Goal: Task Accomplishment & Management: Use online tool/utility

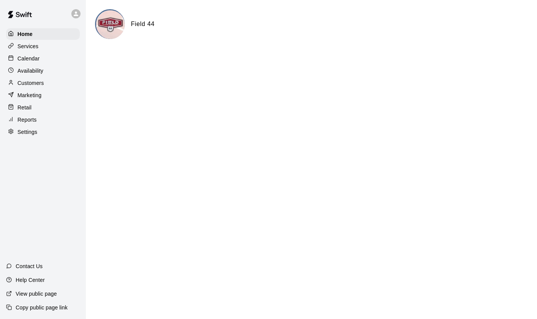
click at [34, 60] on p "Calendar" at bounding box center [29, 59] width 22 height 8
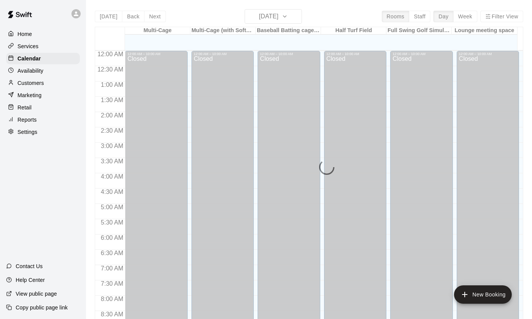
scroll to position [434, 0]
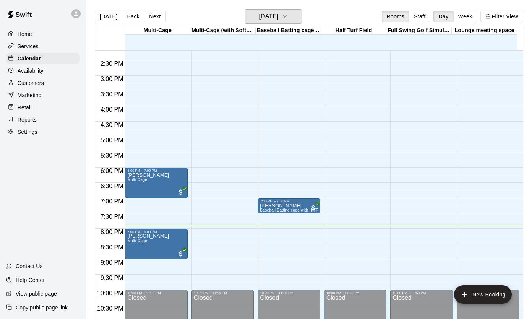
click at [294, 23] on button "[DATE]" at bounding box center [272, 16] width 57 height 15
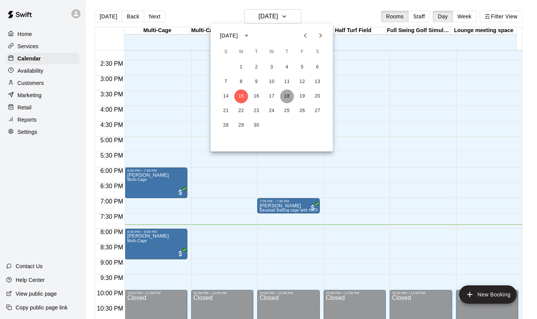
click at [287, 97] on button "18" at bounding box center [287, 96] width 14 height 14
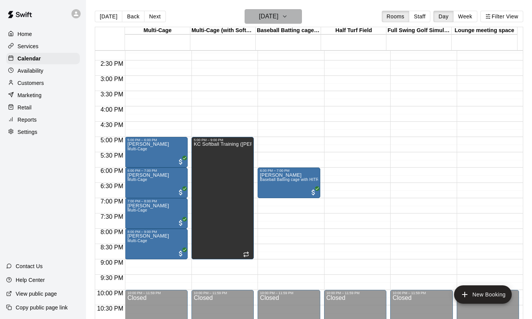
click at [278, 13] on h6 "[DATE]" at bounding box center [268, 16] width 19 height 11
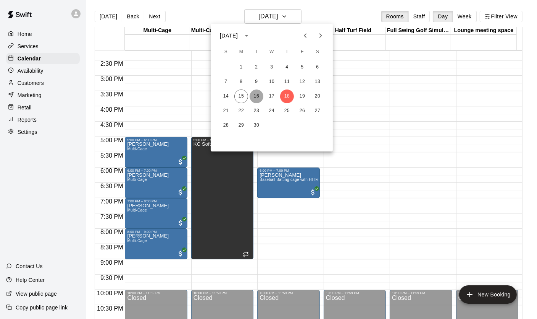
click at [257, 97] on button "16" at bounding box center [257, 96] width 14 height 14
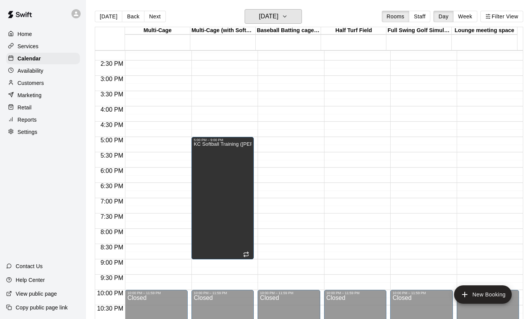
click at [288, 17] on icon "button" at bounding box center [285, 16] width 6 height 9
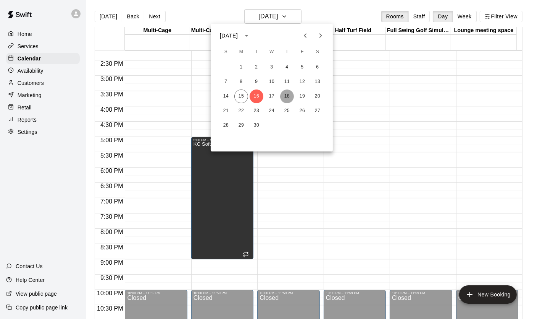
click at [289, 97] on button "18" at bounding box center [287, 96] width 14 height 14
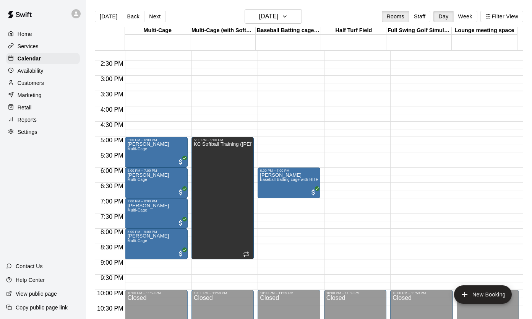
click at [269, 8] on main "[DATE] Back [DATE][DATE] Rooms Staff Day Week Filter View Multi-Cage 18 Thu Mul…" at bounding box center [309, 165] width 446 height 331
click at [269, 18] on h6 "[DATE]" at bounding box center [268, 16] width 19 height 11
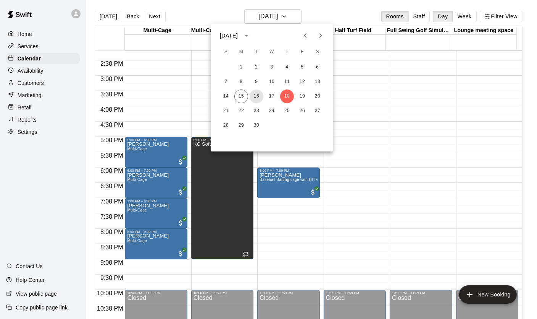
click at [256, 99] on button "16" at bounding box center [257, 96] width 14 height 14
